Goal: Transaction & Acquisition: Purchase product/service

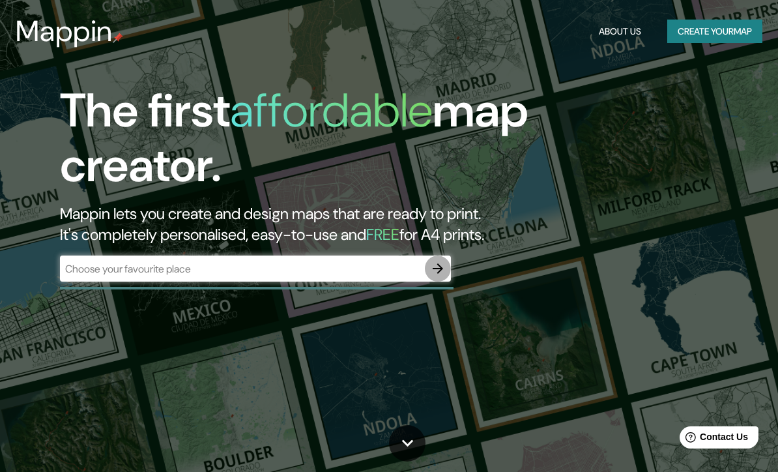
click at [434, 266] on icon "button" at bounding box center [438, 269] width 16 height 16
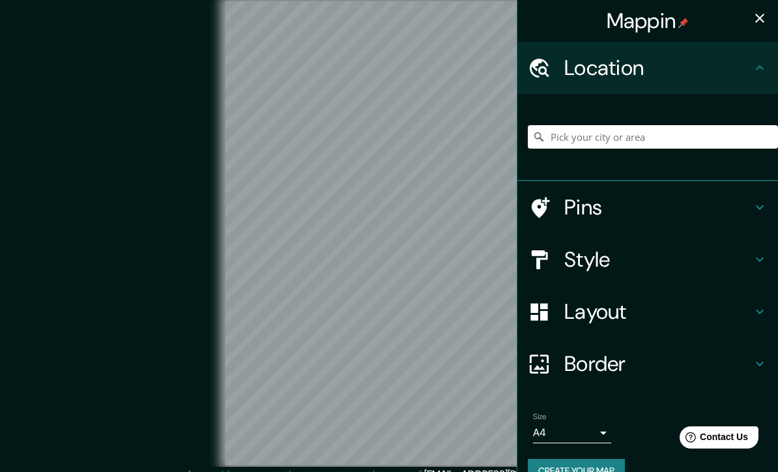
click at [735, 256] on h4 "Style" at bounding box center [658, 259] width 188 height 26
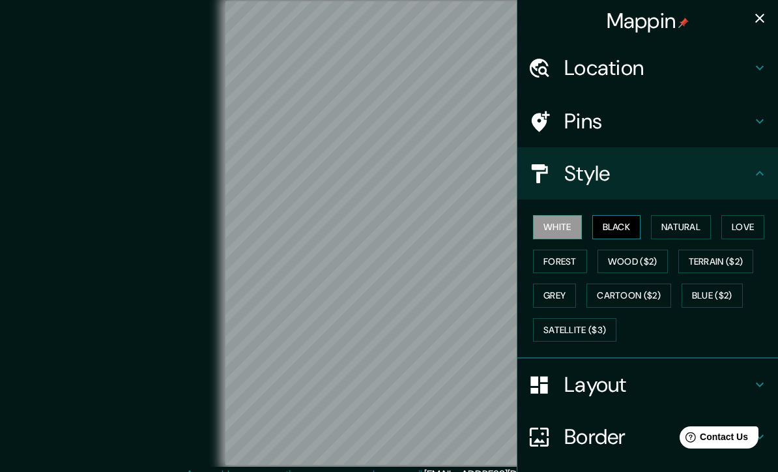
click at [619, 215] on button "Black" at bounding box center [616, 227] width 49 height 24
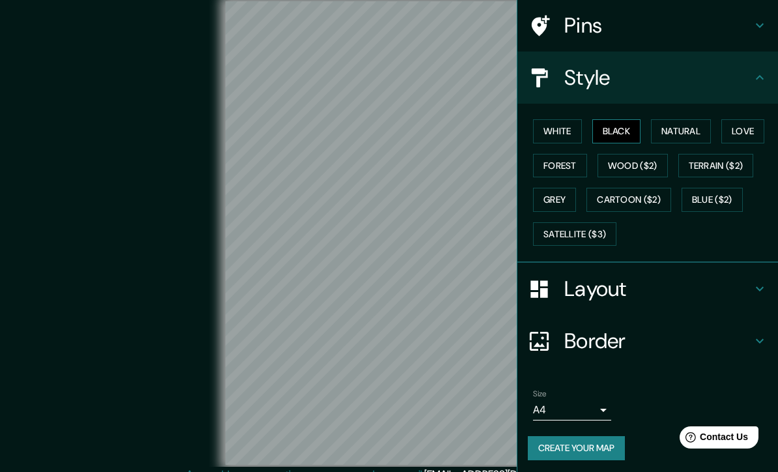
scroll to position [94, 0]
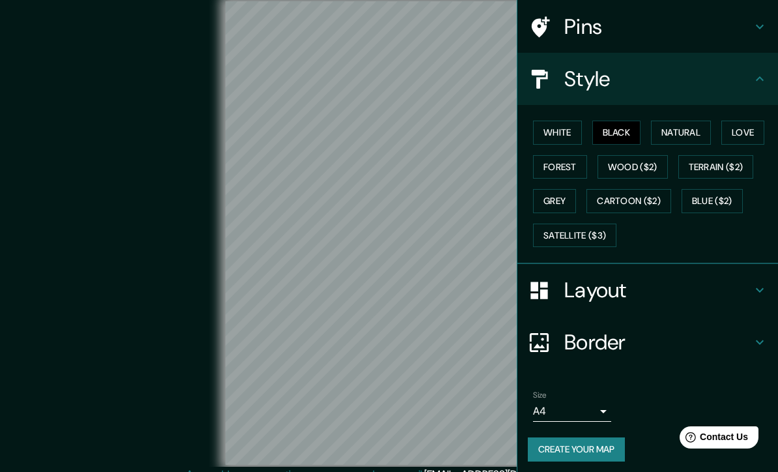
click at [599, 410] on body "Mappin Location Pins Style White Black Natural Love Forest Wood ($2) Terrain ($…" at bounding box center [389, 236] width 778 height 472
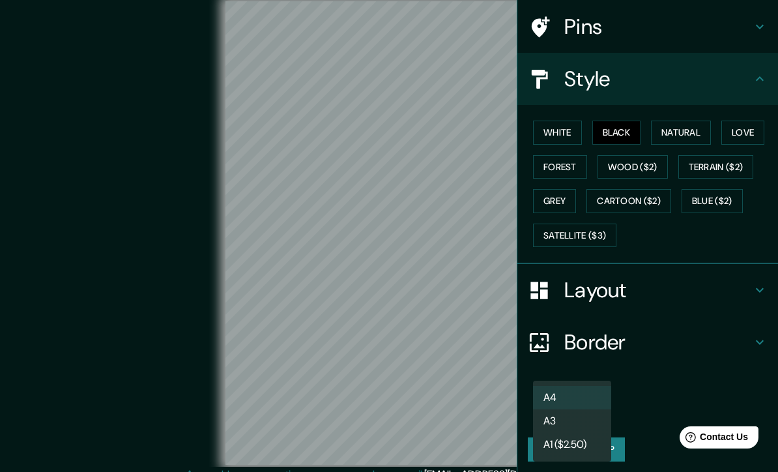
click at [577, 415] on li "A3" at bounding box center [572, 420] width 78 height 23
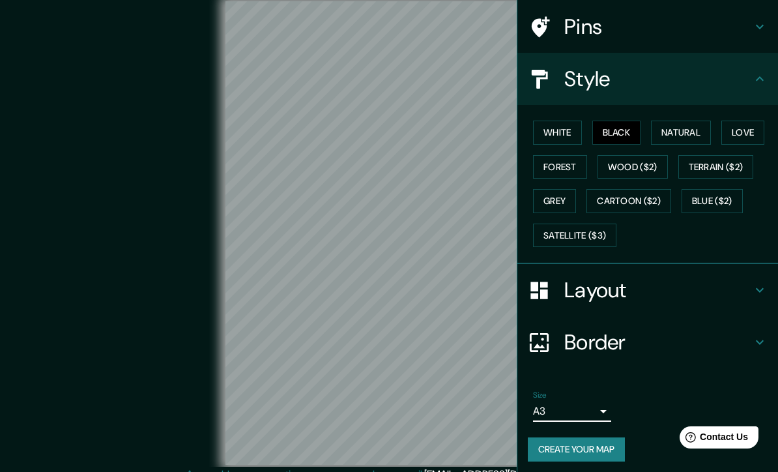
click at [596, 406] on body "Mappin Location Pins Style White Black Natural Love Forest Wood ($2) Terrain ($…" at bounding box center [389, 236] width 778 height 472
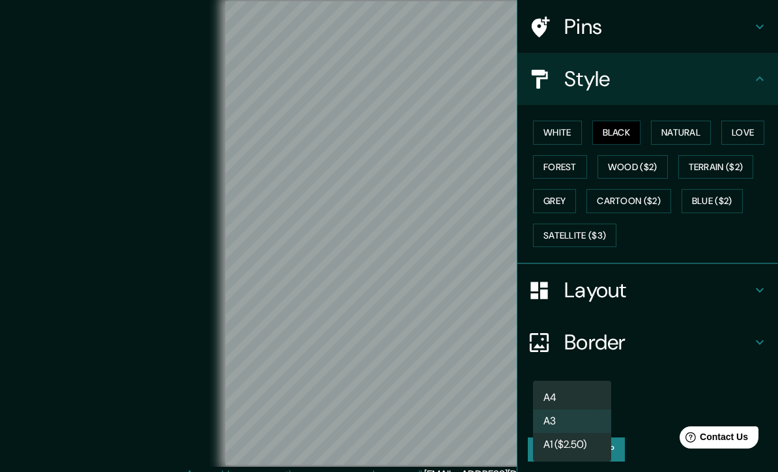
click at [586, 392] on li "A4" at bounding box center [572, 397] width 78 height 23
type input "single"
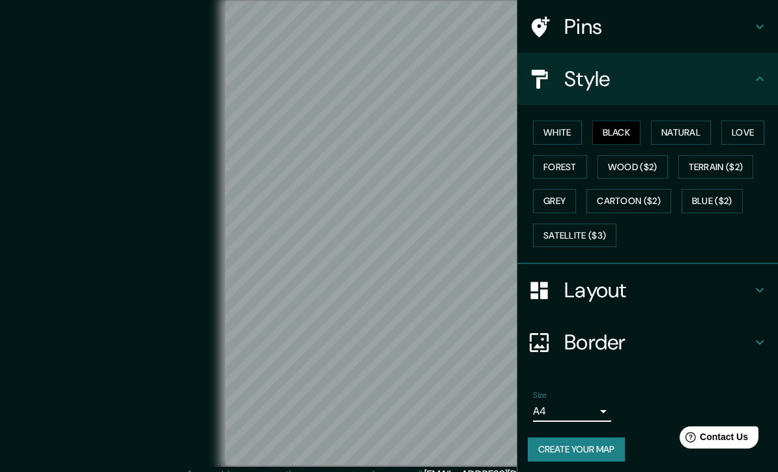
click at [741, 279] on h4 "Layout" at bounding box center [658, 290] width 188 height 26
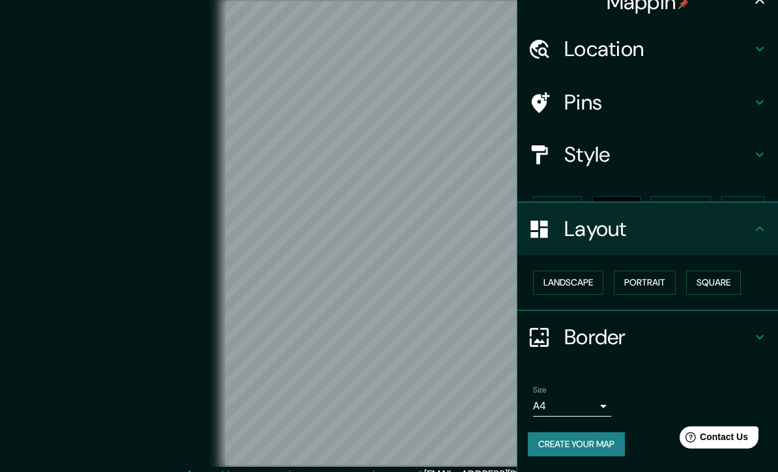
scroll to position [0, 0]
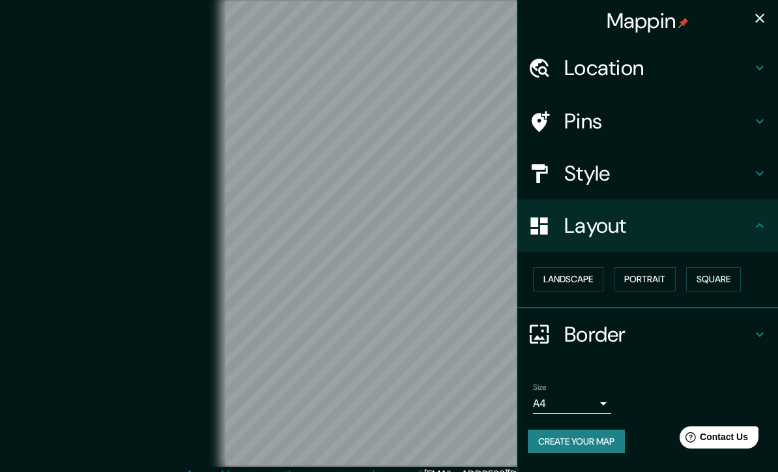
click at [745, 316] on div "Border" at bounding box center [647, 334] width 261 height 52
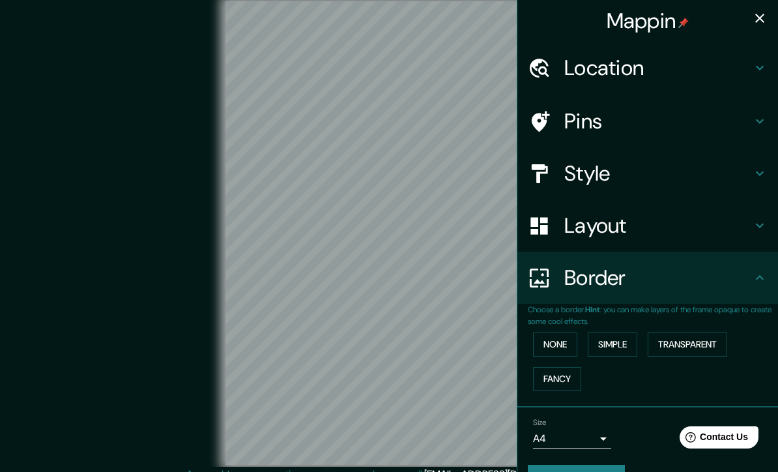
click at [752, 24] on icon "button" at bounding box center [760, 18] width 16 height 16
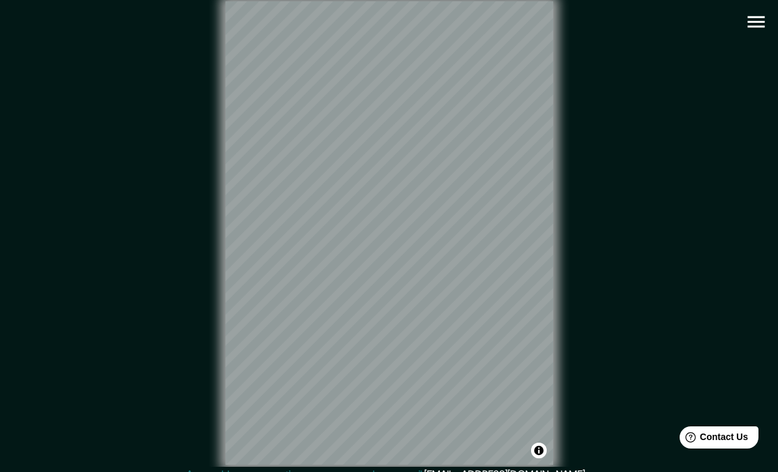
click at [756, 21] on icon "button" at bounding box center [755, 21] width 23 height 23
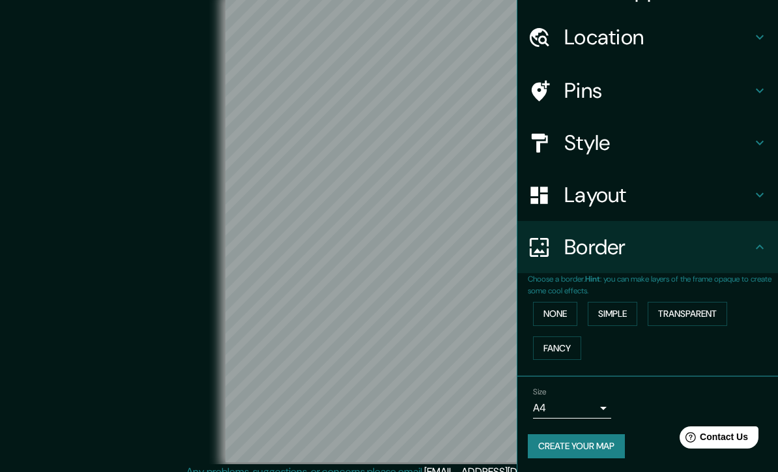
scroll to position [28, 0]
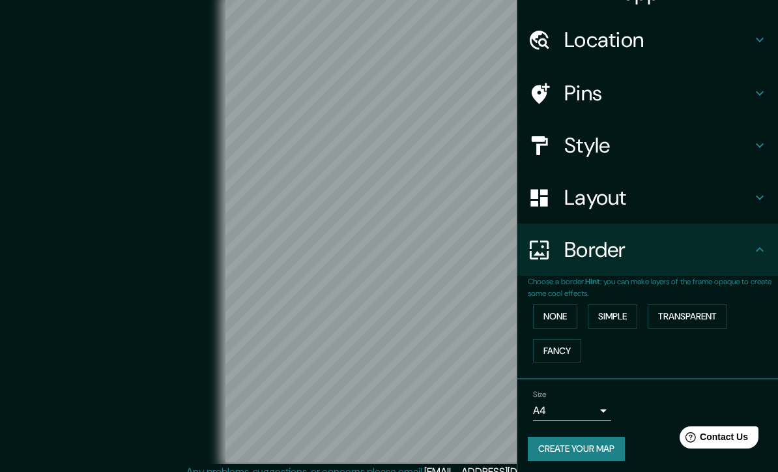
click at [595, 403] on body "Mappin Location Pins Style Layout Border Choose a border. Hint : you can make l…" at bounding box center [389, 233] width 778 height 472
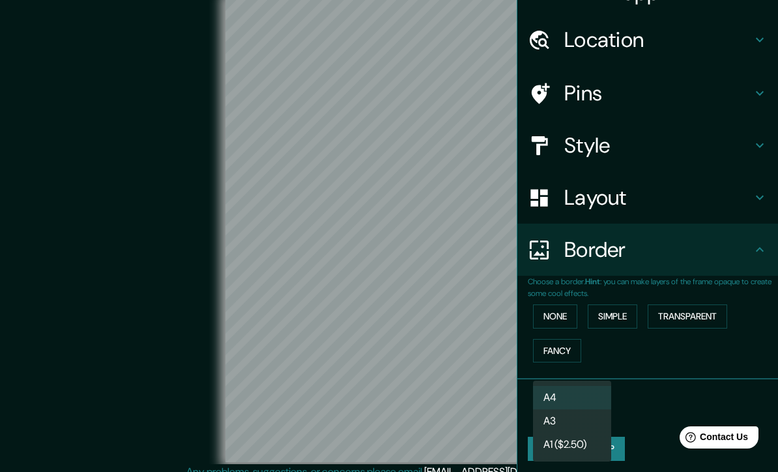
click at [586, 391] on li "A4" at bounding box center [572, 397] width 78 height 23
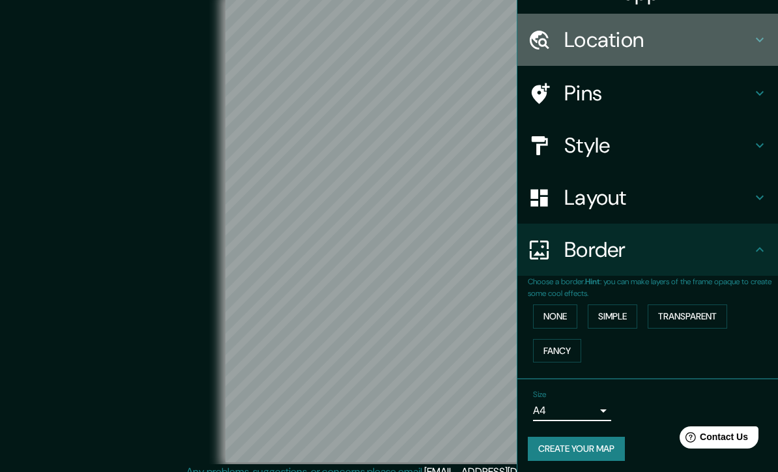
click at [752, 34] on icon at bounding box center [760, 40] width 16 height 16
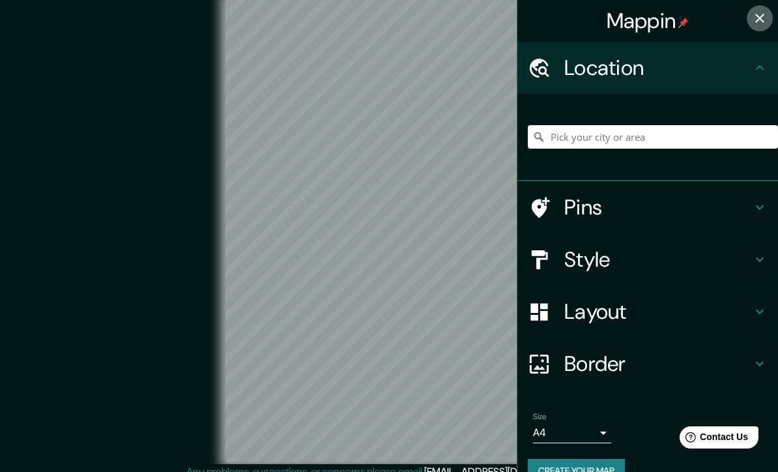
scroll to position [0, 0]
click at [765, 12] on icon "button" at bounding box center [760, 18] width 16 height 16
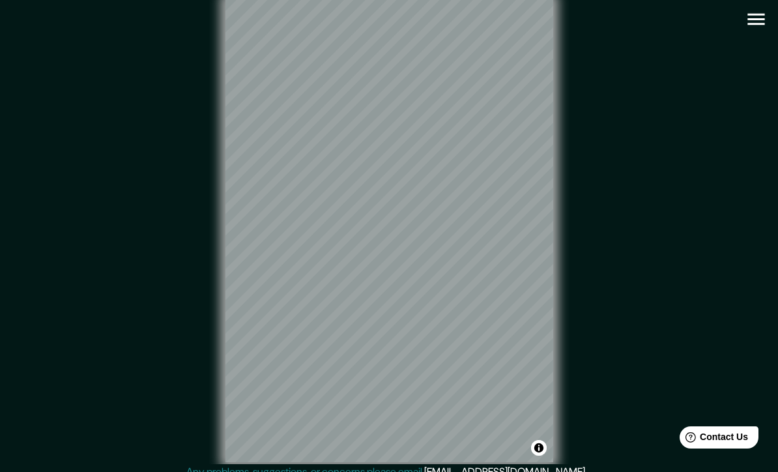
click at [741, 15] on button "button" at bounding box center [755, 19] width 33 height 33
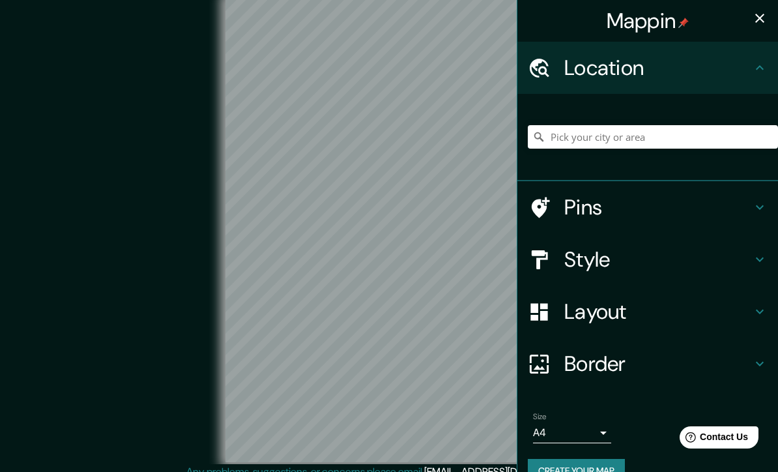
click at [631, 258] on h4 "Style" at bounding box center [658, 259] width 188 height 26
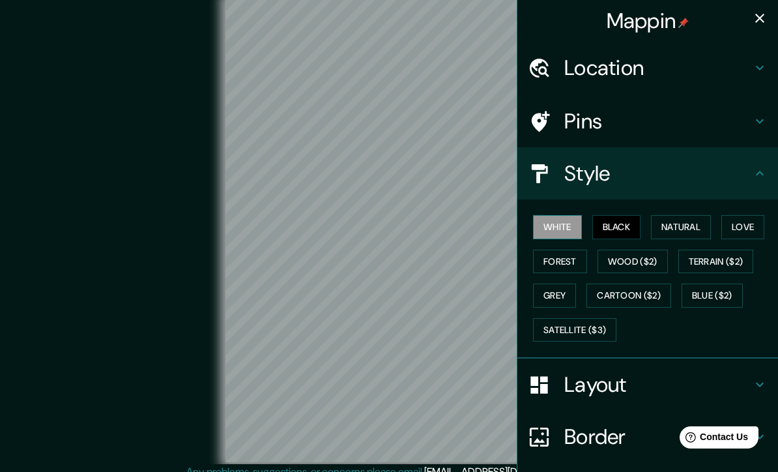
click at [560, 221] on button "White" at bounding box center [557, 227] width 49 height 24
click at [549, 291] on button "Grey" at bounding box center [554, 295] width 43 height 24
click at [567, 223] on button "White" at bounding box center [557, 227] width 49 height 24
click at [641, 120] on h4 "Pins" at bounding box center [658, 121] width 188 height 26
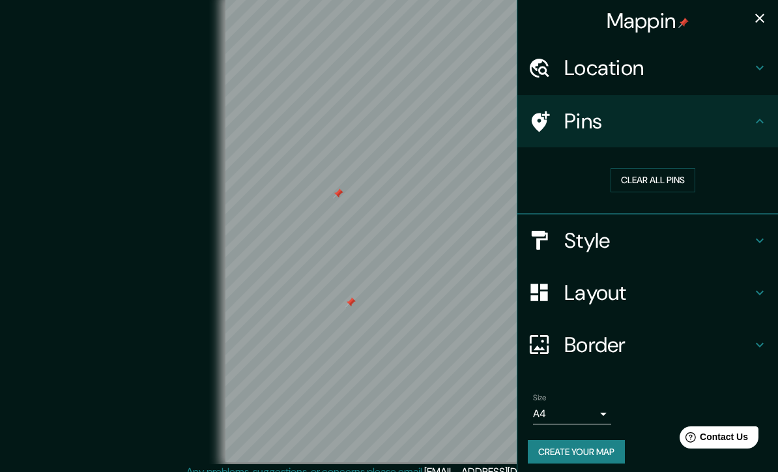
click at [333, 199] on div at bounding box center [338, 193] width 10 height 10
click at [759, 17] on icon "button" at bounding box center [760, 18] width 16 height 16
